Goal: Task Accomplishment & Management: Complete application form

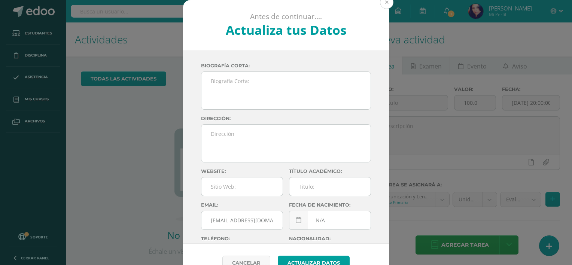
click at [385, 1] on button at bounding box center [386, 2] width 13 height 13
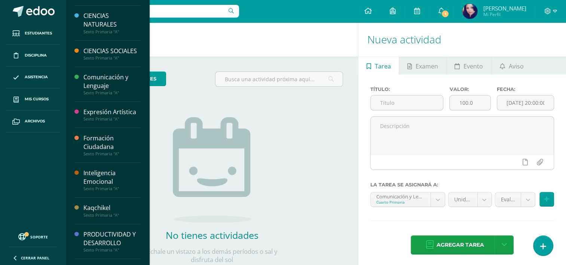
scroll to position [58, 0]
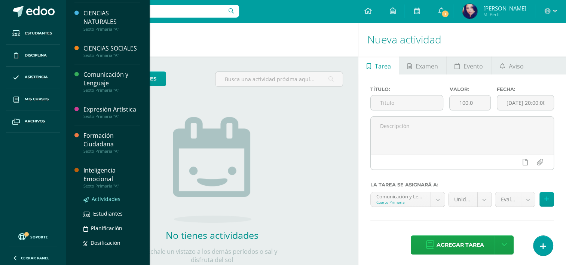
click at [94, 203] on span "Actividades" at bounding box center [106, 198] width 29 height 7
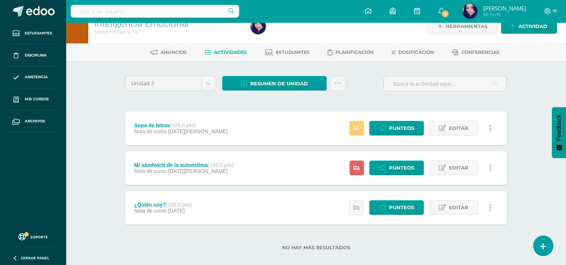
scroll to position [13, 0]
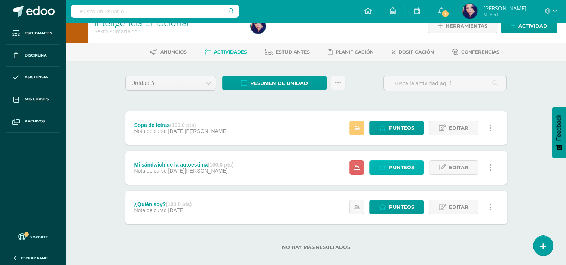
click at [406, 165] on span "Punteos" at bounding box center [401, 168] width 25 height 14
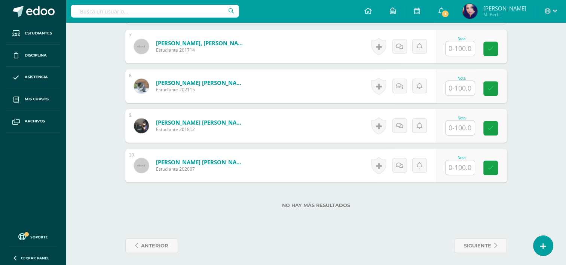
scroll to position [478, 0]
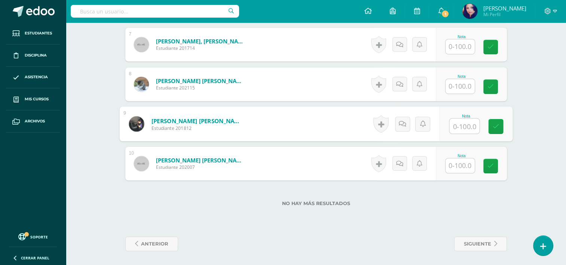
click at [460, 120] on input "text" at bounding box center [465, 126] width 30 height 15
type input "85.2"
click at [497, 127] on icon at bounding box center [496, 126] width 7 height 6
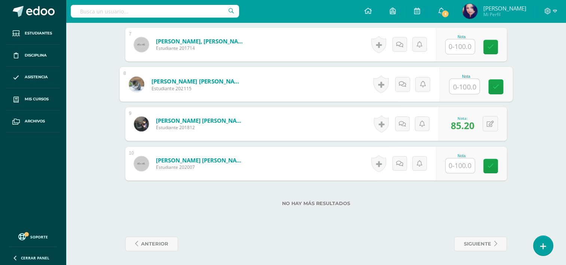
click at [461, 87] on input "text" at bounding box center [465, 86] width 30 height 15
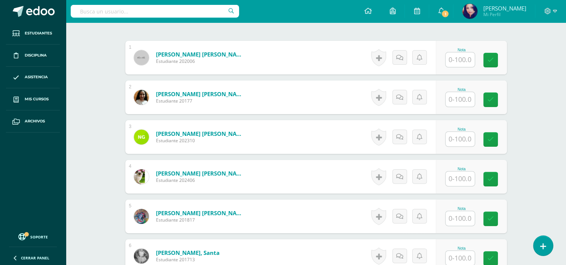
scroll to position [260, 0]
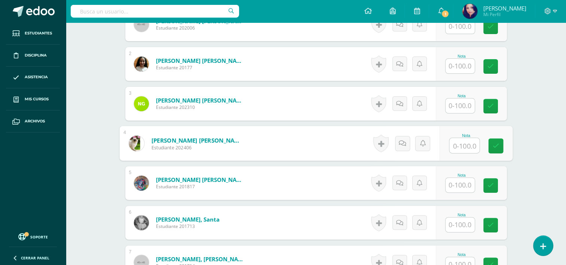
click at [462, 143] on input "text" at bounding box center [465, 145] width 30 height 15
type input "100"
click at [499, 142] on link at bounding box center [495, 145] width 15 height 15
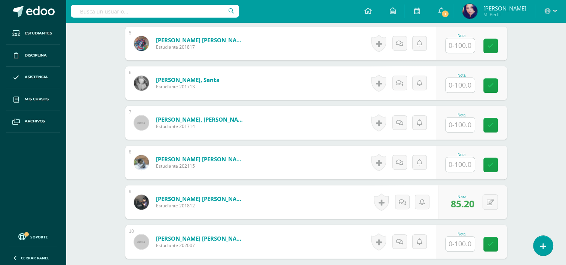
scroll to position [402, 0]
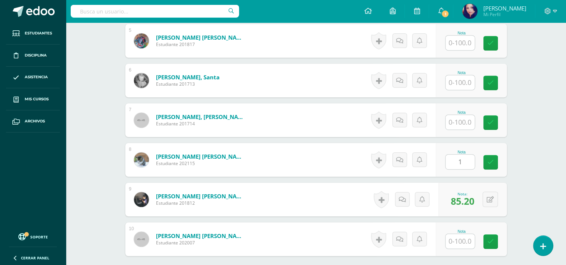
click at [462, 164] on input "1" at bounding box center [460, 162] width 29 height 15
type input "100"
click at [503, 158] on link at bounding box center [495, 162] width 15 height 15
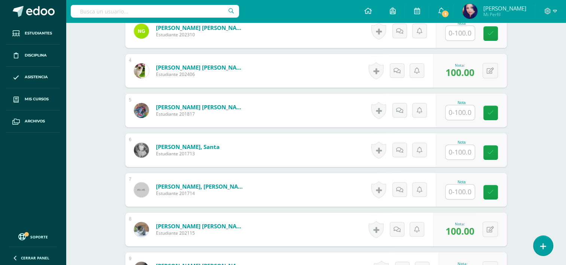
scroll to position [338, 0]
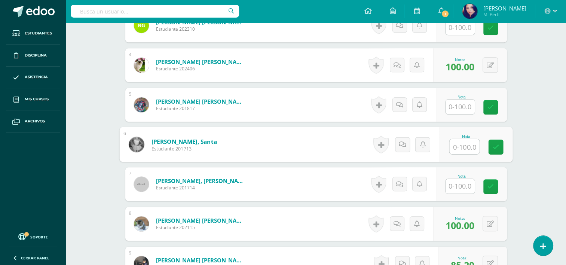
click at [460, 147] on input "text" at bounding box center [465, 146] width 30 height 15
type input "85.2"
click at [497, 144] on icon at bounding box center [496, 147] width 7 height 6
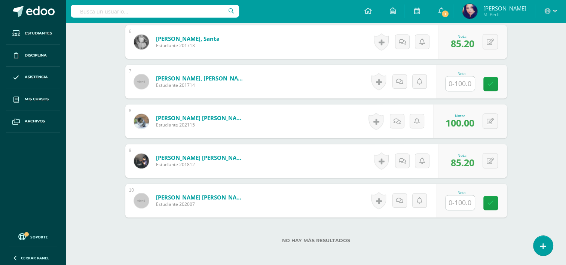
scroll to position [478, 0]
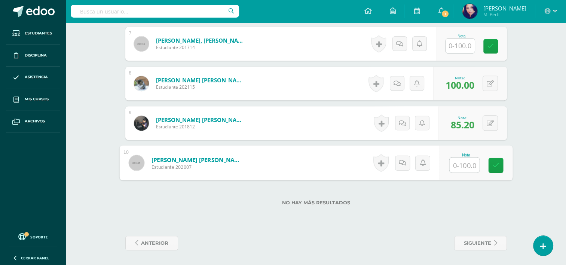
type input "1"
click at [461, 167] on input "1" at bounding box center [465, 165] width 30 height 15
click at [497, 165] on icon at bounding box center [496, 165] width 7 height 6
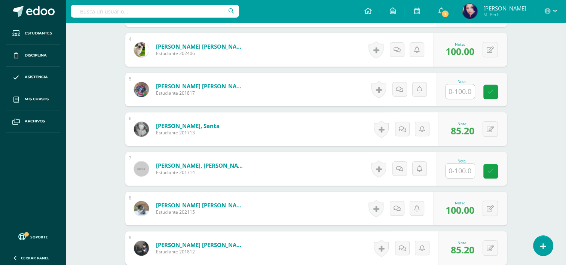
scroll to position [350, 0]
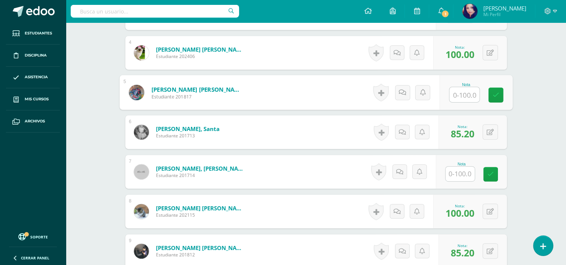
click at [460, 96] on input "text" at bounding box center [465, 94] width 30 height 15
type input "100"
click at [499, 97] on icon at bounding box center [496, 95] width 7 height 6
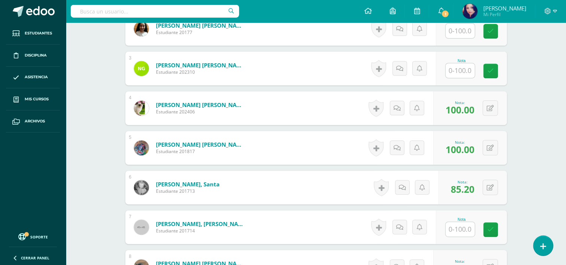
scroll to position [267, 0]
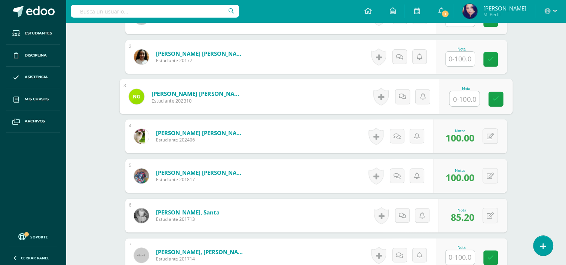
click at [460, 94] on input "text" at bounding box center [465, 98] width 30 height 15
type input "85.68"
click at [499, 98] on icon at bounding box center [496, 99] width 7 height 6
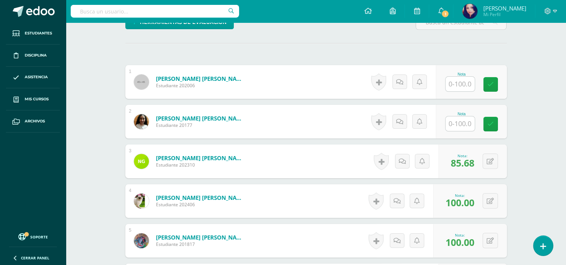
scroll to position [199, 0]
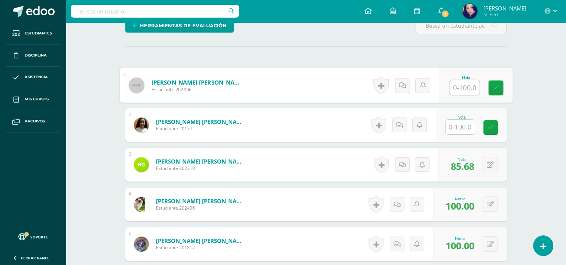
click at [460, 84] on input "text" at bounding box center [465, 87] width 30 height 15
type input "85.2"
click at [498, 88] on icon at bounding box center [496, 88] width 7 height 6
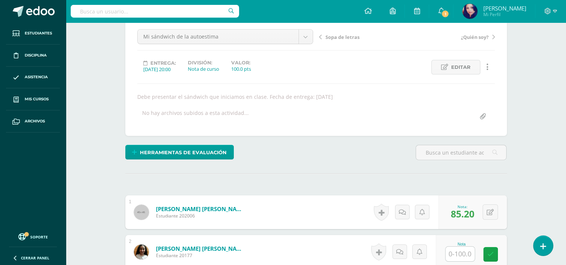
scroll to position [70, 0]
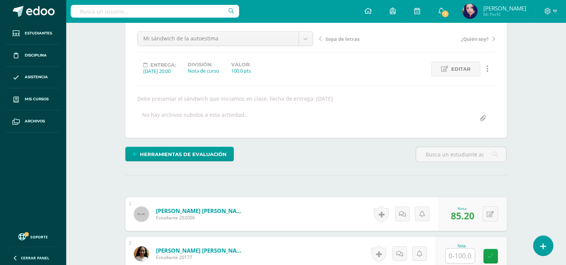
click at [347, 39] on span "Sopa de letras" at bounding box center [343, 39] width 34 height 7
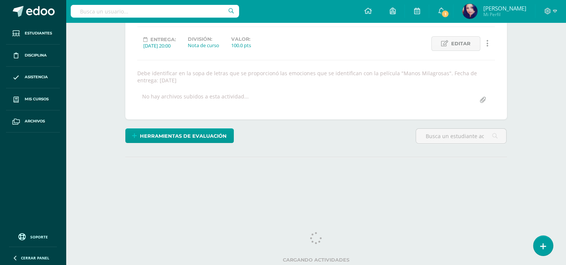
scroll to position [96, 0]
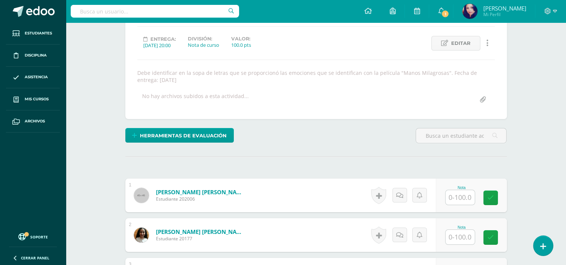
click at [463, 198] on input "text" at bounding box center [460, 197] width 29 height 15
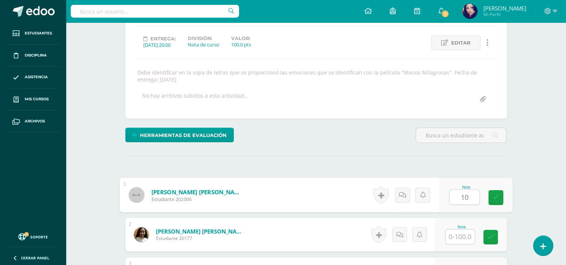
type input "100"
click at [489, 195] on link at bounding box center [495, 197] width 15 height 15
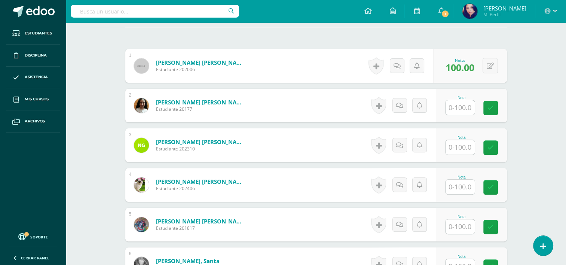
scroll to position [226, 0]
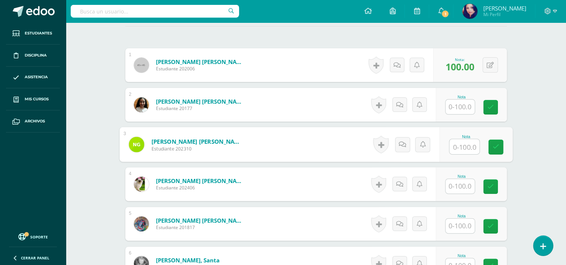
click at [456, 150] on input "text" at bounding box center [465, 146] width 30 height 15
type input "100"
click at [496, 144] on icon at bounding box center [496, 147] width 7 height 6
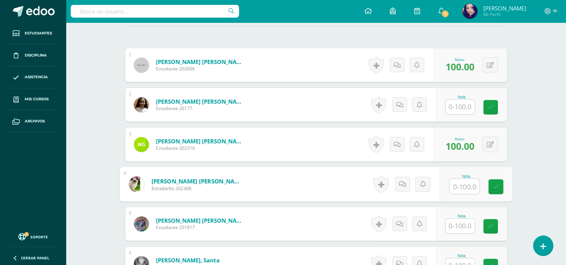
click at [455, 186] on input "text" at bounding box center [465, 186] width 30 height 15
type input "70"
click at [497, 184] on icon at bounding box center [496, 186] width 7 height 6
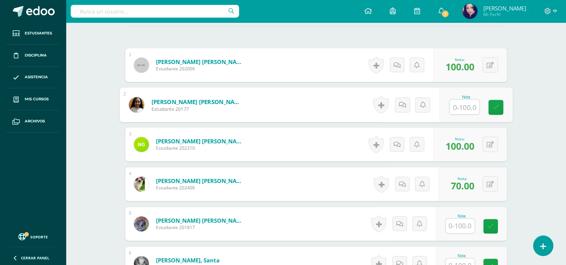
click at [459, 105] on input "text" at bounding box center [465, 107] width 30 height 15
type input "100"
click at [496, 104] on icon at bounding box center [496, 107] width 7 height 6
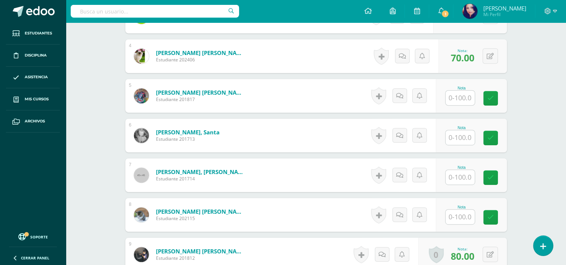
scroll to position [356, 0]
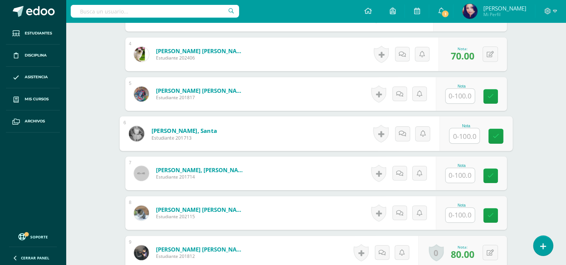
click at [457, 130] on input "text" at bounding box center [465, 135] width 30 height 15
type input "100"
click at [488, 134] on link at bounding box center [495, 136] width 15 height 15
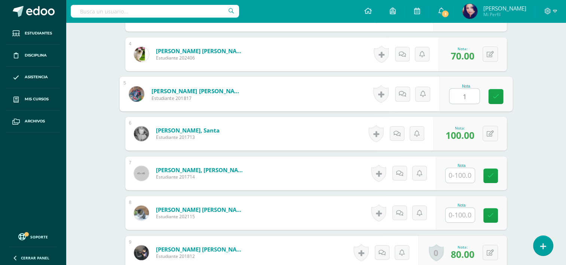
click at [462, 93] on input "1" at bounding box center [465, 96] width 30 height 15
type input "100"
click at [497, 97] on icon at bounding box center [496, 96] width 7 height 6
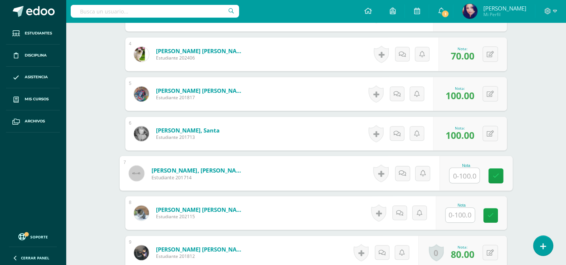
click at [462, 175] on input "text" at bounding box center [465, 175] width 30 height 15
type input "98"
click at [493, 177] on icon at bounding box center [496, 176] width 7 height 6
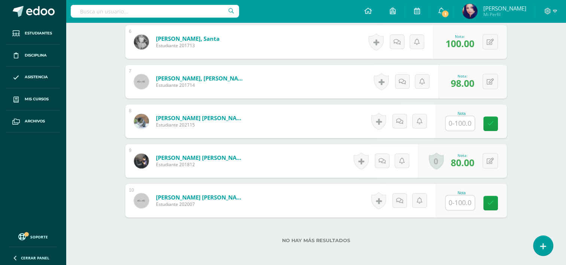
scroll to position [449, 0]
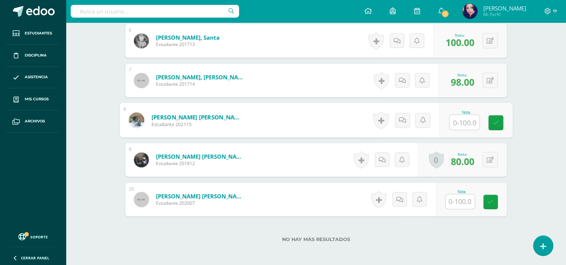
click at [456, 122] on input "text" at bounding box center [465, 122] width 30 height 15
type input "100"
click at [494, 121] on icon at bounding box center [496, 122] width 7 height 6
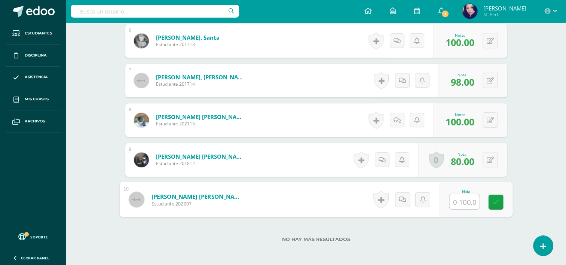
click at [464, 200] on input "text" at bounding box center [465, 201] width 30 height 15
type input "100"
click at [492, 205] on link at bounding box center [495, 202] width 15 height 15
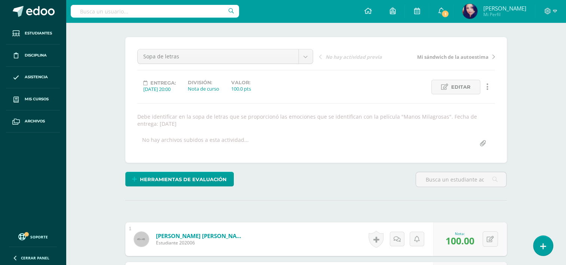
scroll to position [0, 0]
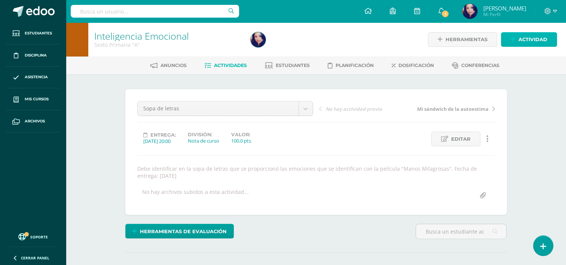
click at [534, 37] on span "Actividad" at bounding box center [533, 40] width 29 height 14
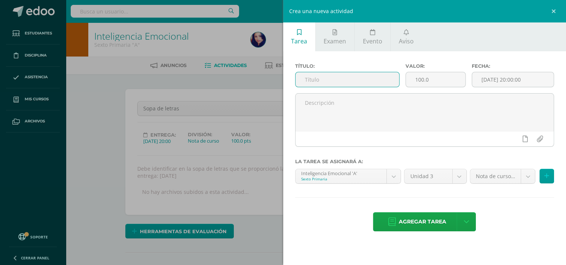
click at [373, 82] on input "text" at bounding box center [348, 79] width 104 height 15
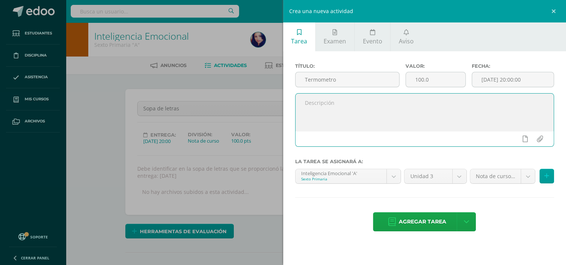
click at [368, 110] on textarea at bounding box center [425, 112] width 259 height 37
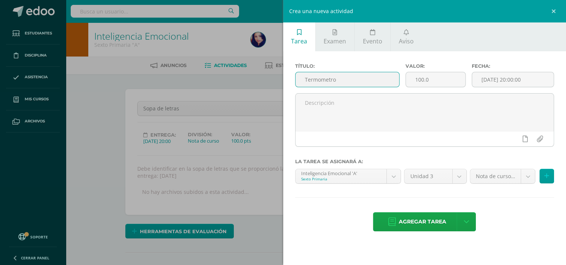
click at [323, 78] on input "Termometro" at bounding box center [348, 79] width 104 height 15
drag, startPoint x: 323, startPoint y: 78, endPoint x: 319, endPoint y: 79, distance: 4.4
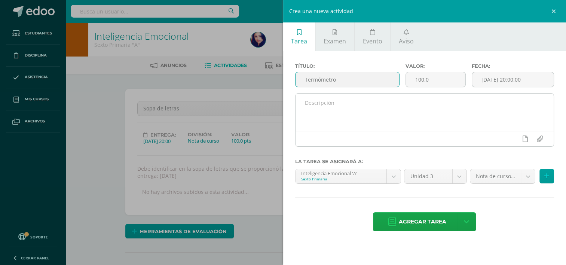
type input "Termómetro"
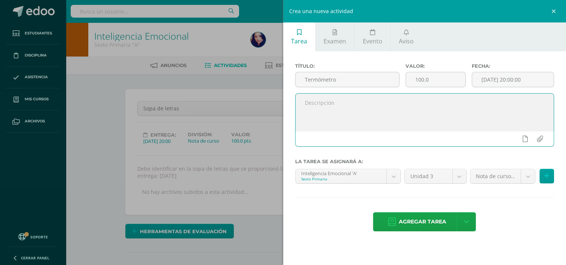
click at [318, 106] on textarea at bounding box center [425, 112] width 259 height 37
type textarea "Termómetro de las emociones"
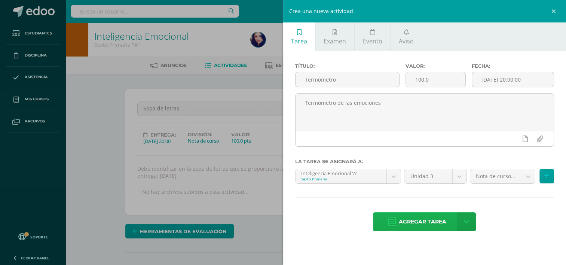
click at [429, 221] on span "Agregar tarea" at bounding box center [423, 222] width 48 height 18
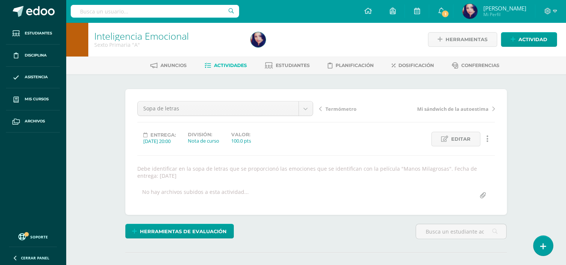
scroll to position [0, 0]
click at [343, 107] on span "Termómetro" at bounding box center [341, 108] width 31 height 7
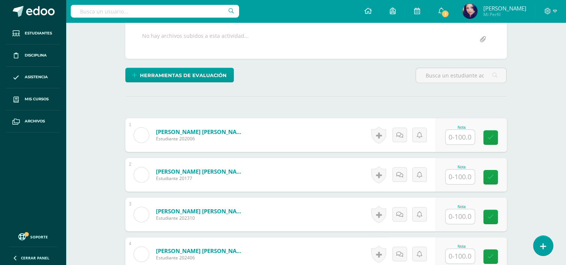
scroll to position [150, 0]
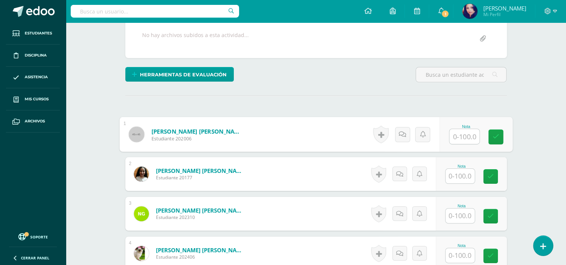
click at [465, 139] on input "text" at bounding box center [465, 136] width 30 height 15
type input "100"
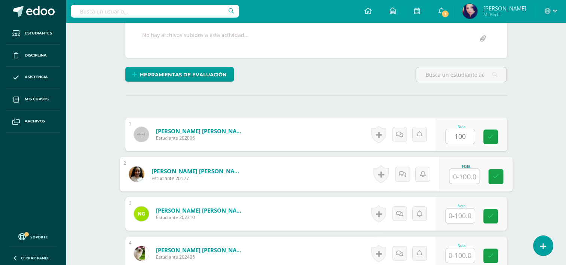
click at [461, 174] on input "text" at bounding box center [465, 176] width 30 height 15
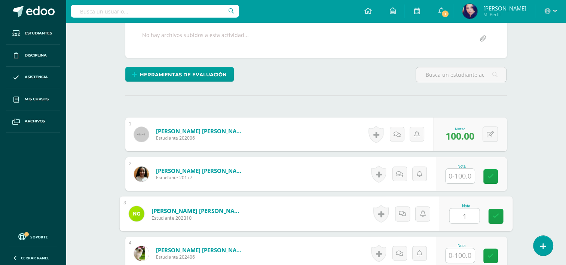
click at [455, 213] on input "1" at bounding box center [465, 215] width 30 height 15
type input "100"
click at [494, 216] on icon at bounding box center [496, 216] width 7 height 6
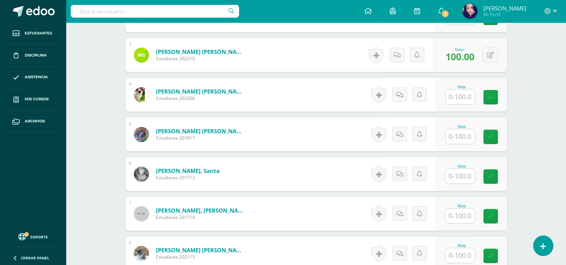
scroll to position [311, 0]
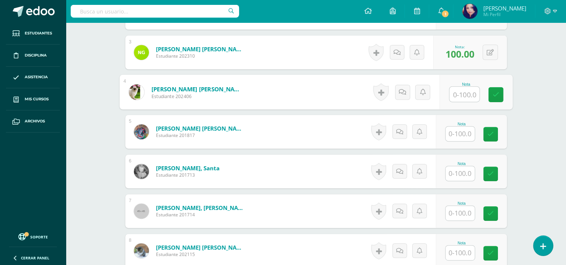
click at [455, 89] on input "text" at bounding box center [465, 94] width 30 height 15
type input "100"
click at [497, 94] on icon at bounding box center [496, 94] width 7 height 6
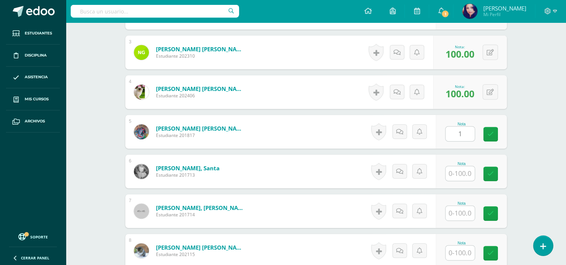
click at [462, 135] on input "1" at bounding box center [460, 134] width 29 height 15
click at [500, 135] on link at bounding box center [495, 134] width 15 height 15
type input "100"
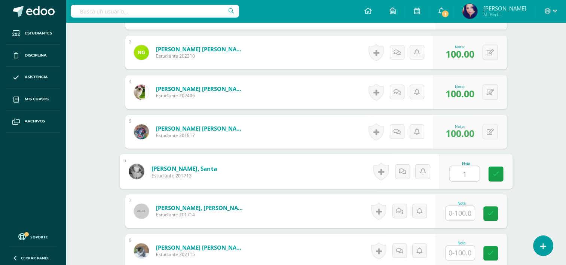
click at [463, 175] on input "1" at bounding box center [465, 173] width 30 height 15
type input "100"
click at [495, 174] on icon at bounding box center [496, 174] width 7 height 6
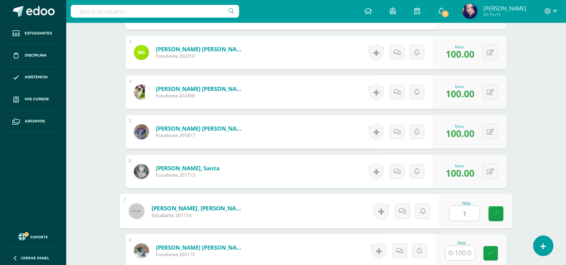
click at [460, 214] on input "1" at bounding box center [465, 213] width 30 height 15
type input "100"
click at [498, 213] on icon at bounding box center [496, 213] width 7 height 6
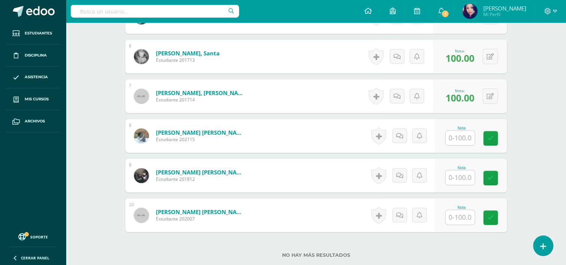
scroll to position [438, 0]
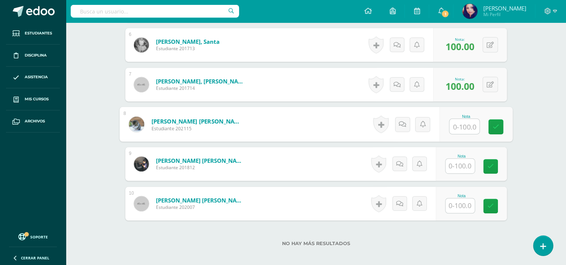
click at [460, 128] on input "text" at bounding box center [465, 126] width 30 height 15
type input "100"
click at [498, 124] on icon at bounding box center [496, 127] width 7 height 6
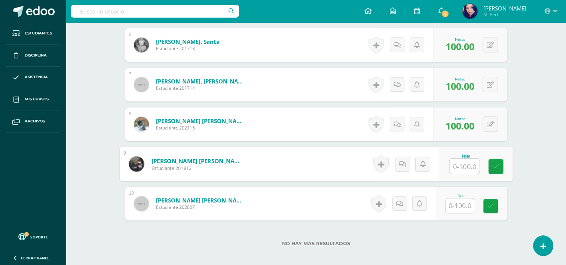
click at [462, 167] on input "text" at bounding box center [465, 166] width 30 height 15
type input "100"
click at [497, 163] on icon at bounding box center [496, 166] width 7 height 6
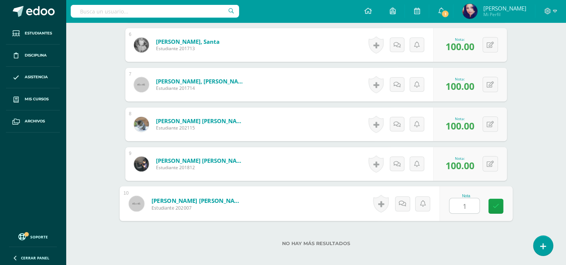
click at [457, 208] on input "1" at bounding box center [465, 205] width 30 height 15
type input "100"
click at [496, 203] on icon at bounding box center [496, 206] width 7 height 6
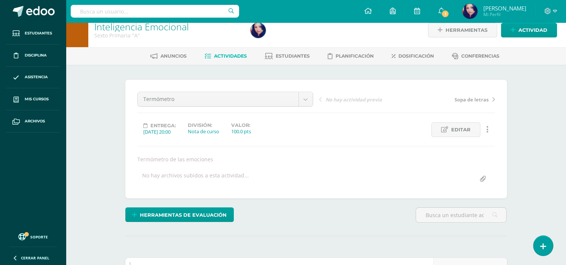
scroll to position [0, 0]
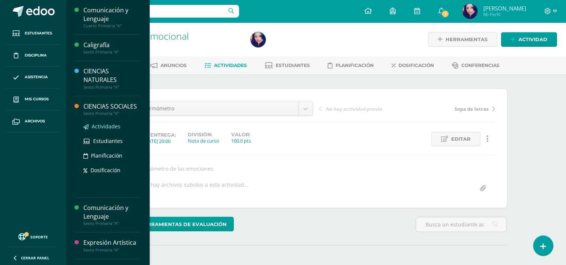
click at [99, 130] on span "Actividades" at bounding box center [106, 126] width 29 height 7
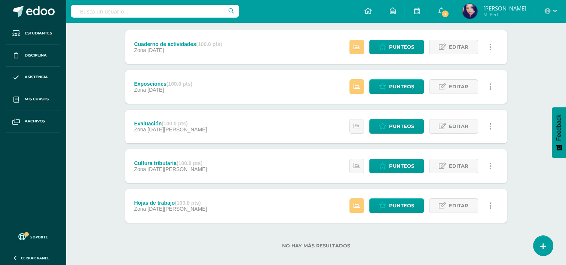
scroll to position [95, 0]
